Goal: Register for event/course

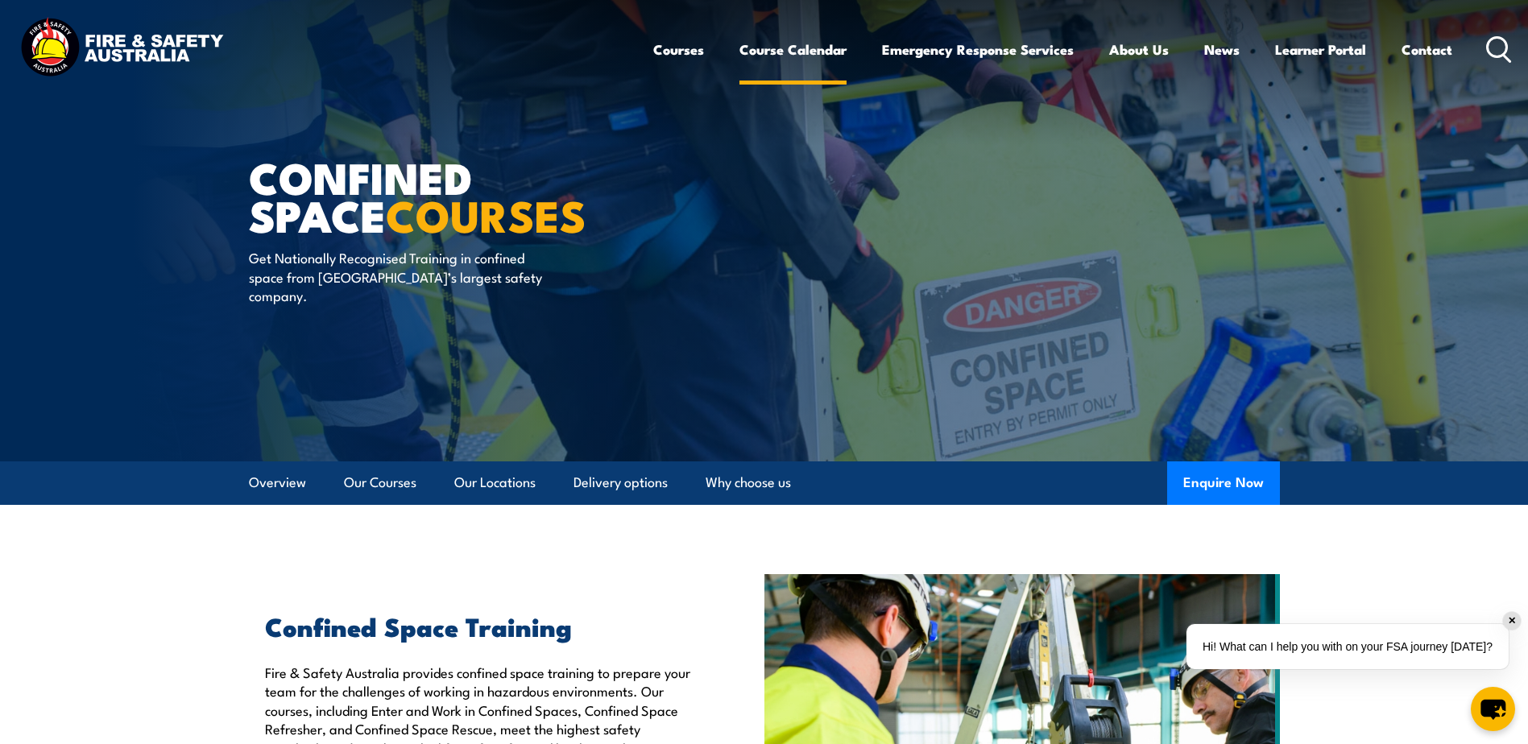
click at [819, 45] on link "Course Calendar" at bounding box center [792, 49] width 107 height 43
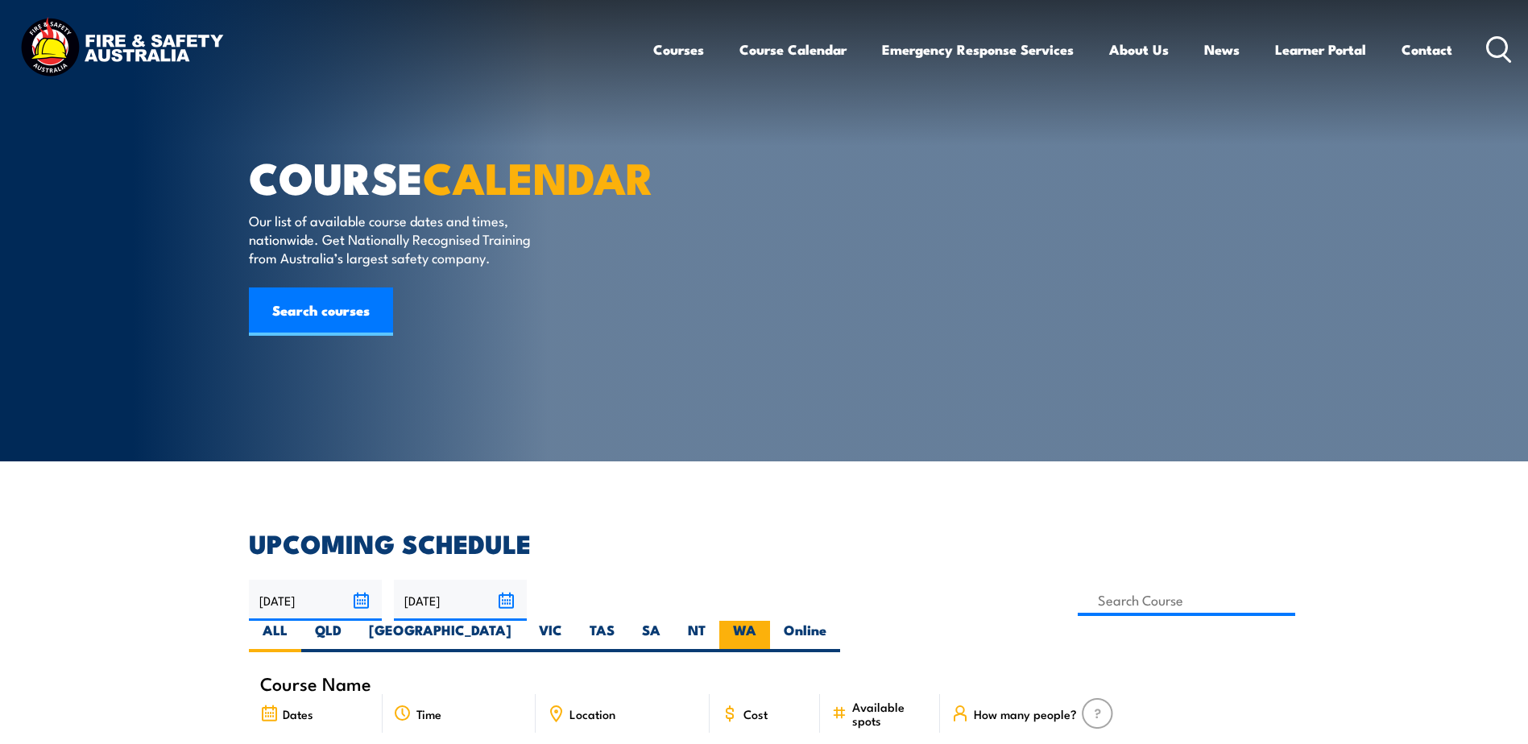
click at [770, 621] on label "WA" at bounding box center [744, 636] width 51 height 31
click at [767, 621] on input "WA" at bounding box center [761, 626] width 10 height 10
radio input "true"
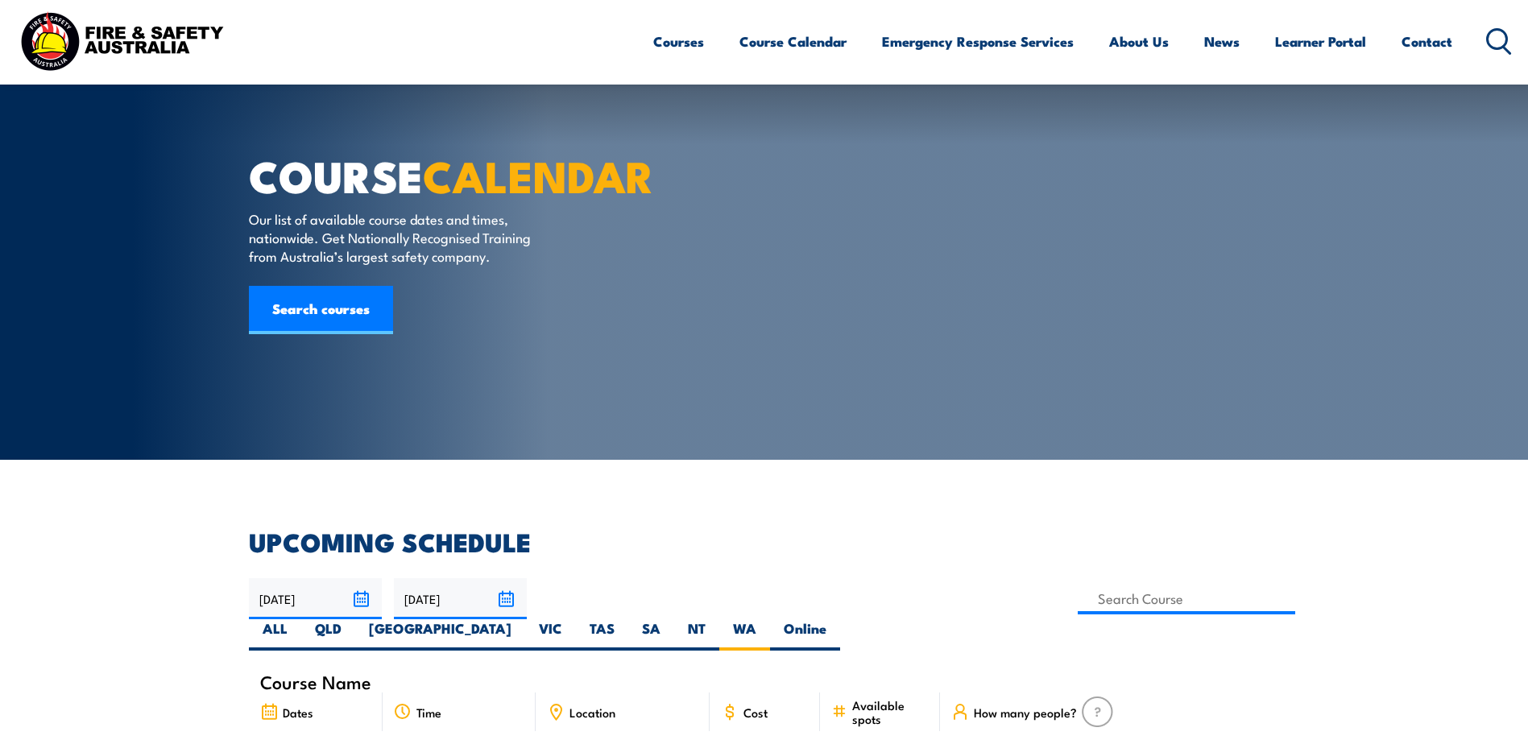
scroll to position [403, 0]
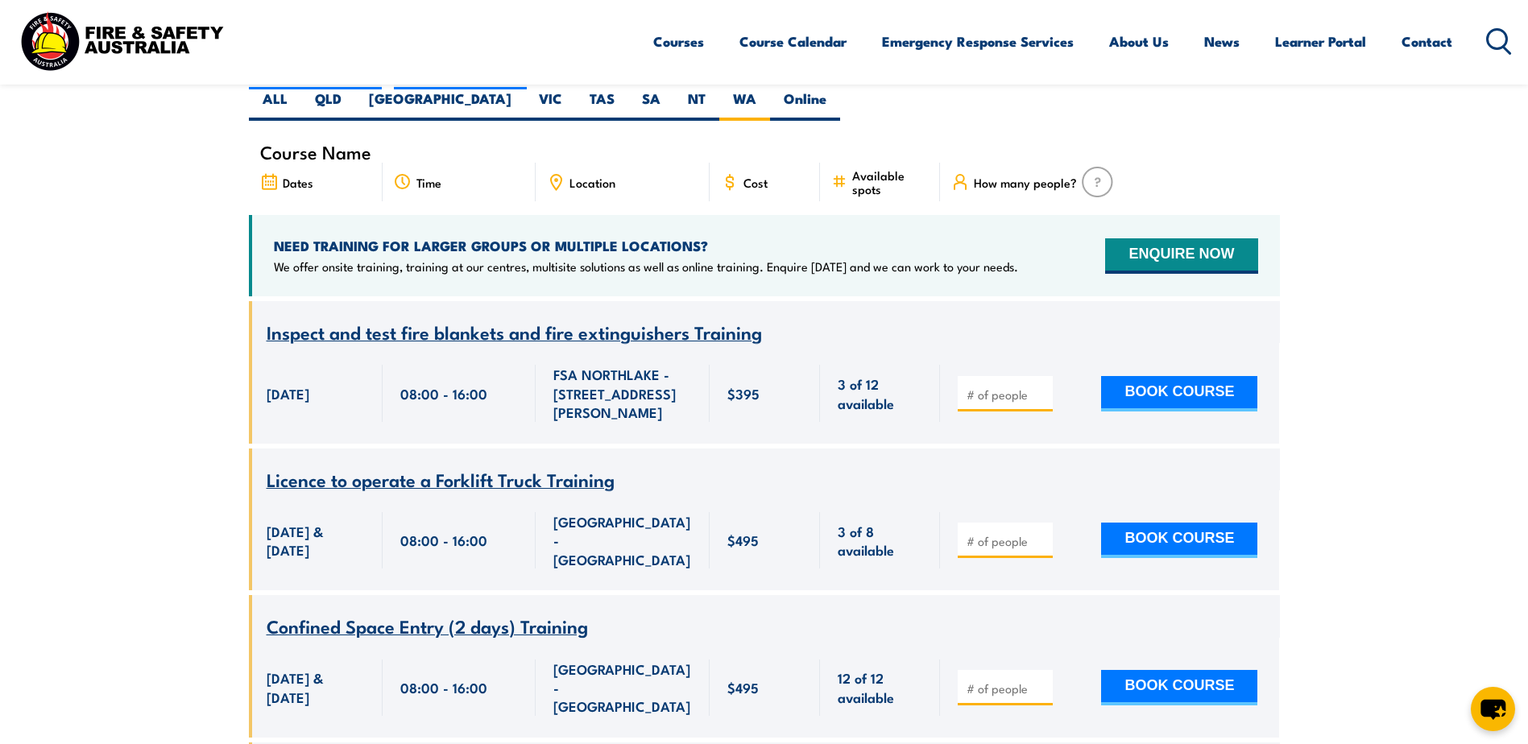
drag, startPoint x: 469, startPoint y: 301, endPoint x: 106, endPoint y: 313, distance: 362.7
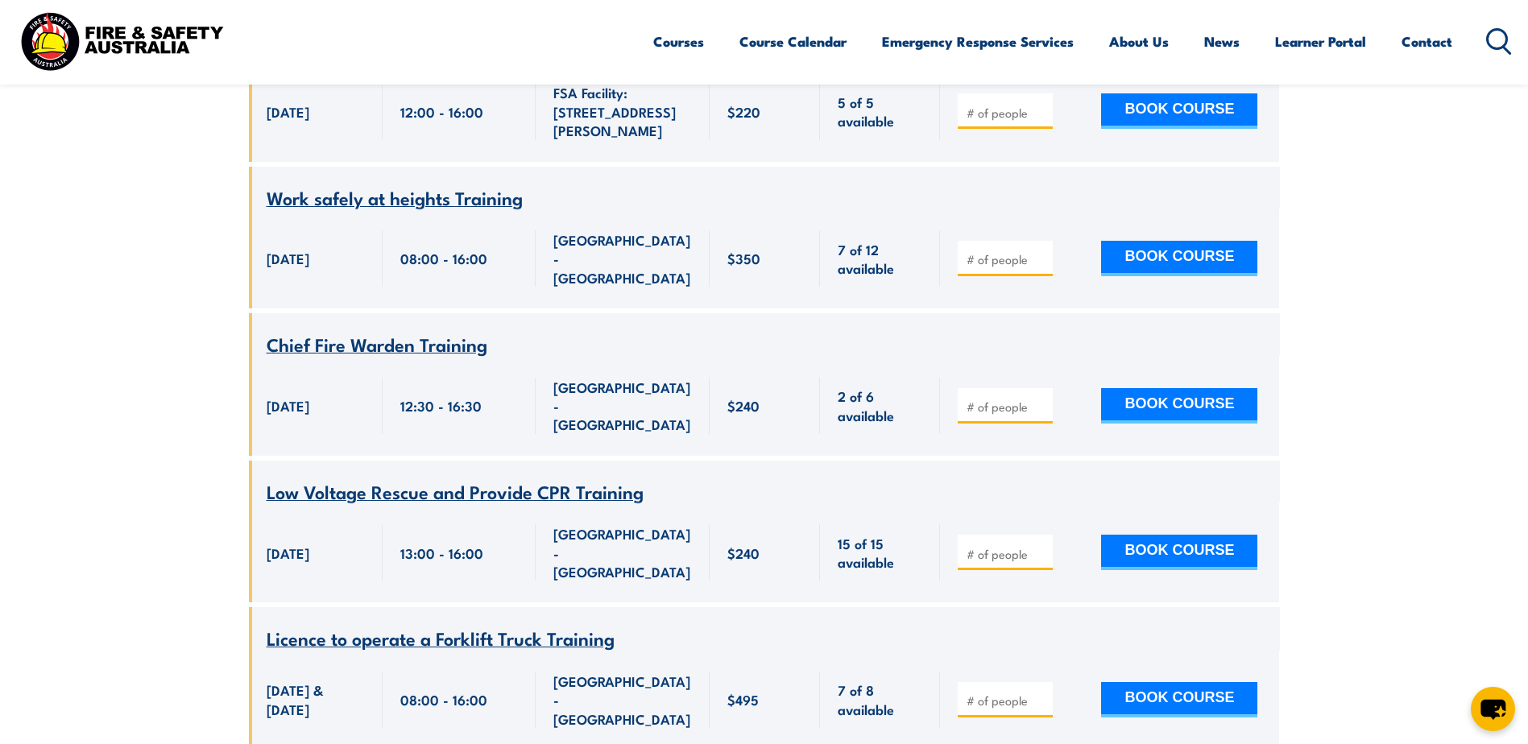
scroll to position [2465, 0]
